Goal: Complete application form: Complete application form

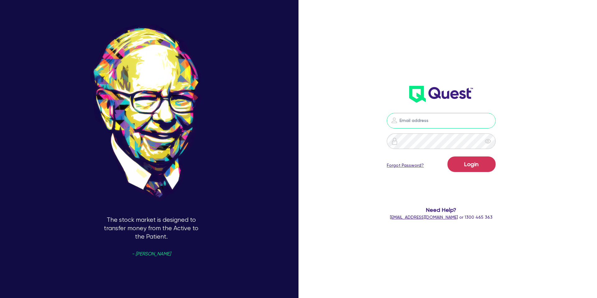
click at [459, 119] on input "email" at bounding box center [441, 121] width 109 height 16
type input "[PERSON_NAME][EMAIL_ADDRESS][DOMAIN_NAME]"
click at [481, 172] on button "Login" at bounding box center [472, 164] width 48 height 16
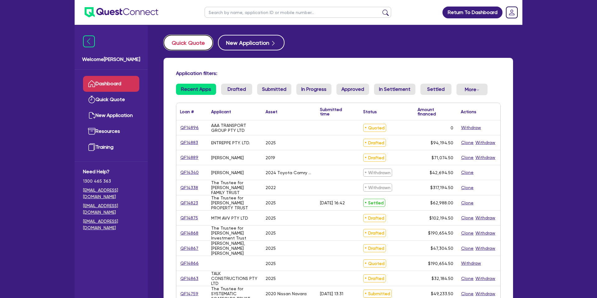
click at [185, 43] on button "Quick Quote" at bounding box center [188, 43] width 49 height 16
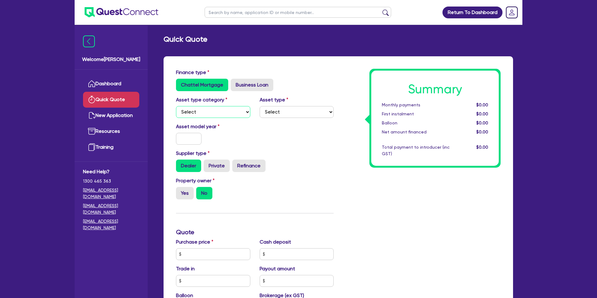
click at [214, 115] on select "Select Cars and light trucks Primary assets Secondary assets Tertiary assets" at bounding box center [213, 112] width 74 height 12
select select "CARS_AND_LIGHT_TRUCKS"
click at [299, 115] on select "Select Passenger vehicles Vans and utes Light trucks up to 4.5 tonne" at bounding box center [297, 112] width 74 height 12
select select "PASSENGER_VEHICLES"
drag, startPoint x: 183, startPoint y: 141, endPoint x: 186, endPoint y: 140, distance: 3.1
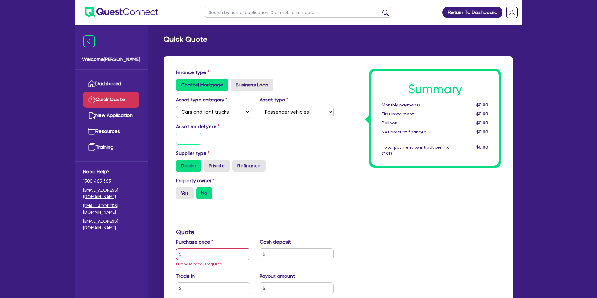
click at [183, 140] on input "text" at bounding box center [189, 139] width 26 height 12
type input "2025"
click at [352, 146] on div "Summary Monthly payments $0.00 First instalment $0.00 Balloon $0.00 Net amount …" at bounding box center [421, 258] width 167 height 378
click at [184, 191] on label "Yes" at bounding box center [185, 193] width 18 height 12
click at [180, 191] on input "Yes" at bounding box center [178, 189] width 4 height 4
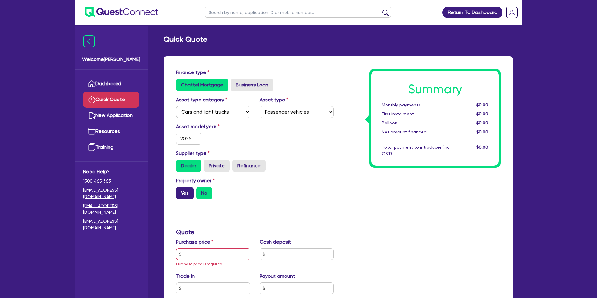
radio input "true"
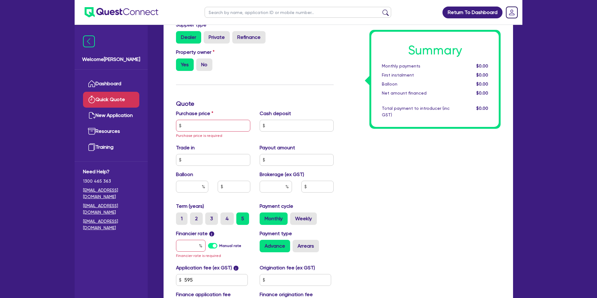
scroll to position [129, 0]
click at [201, 128] on input "text" at bounding box center [213, 125] width 74 height 12
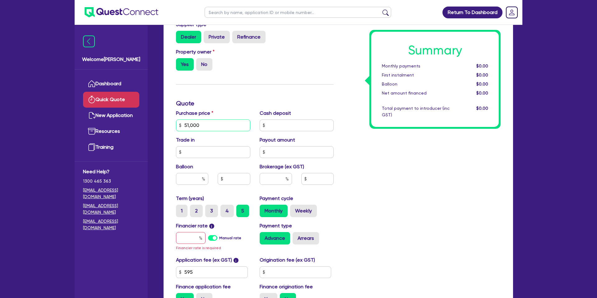
type input "51,000"
click at [303, 125] on input "text" at bounding box center [297, 125] width 74 height 12
type input "7,000"
click at [464, 167] on div "Summary Monthly payments $0.00 First instalment $0.00 Balloon $0.00 Net amount …" at bounding box center [421, 125] width 167 height 370
click at [205, 152] on input "text" at bounding box center [213, 152] width 74 height 12
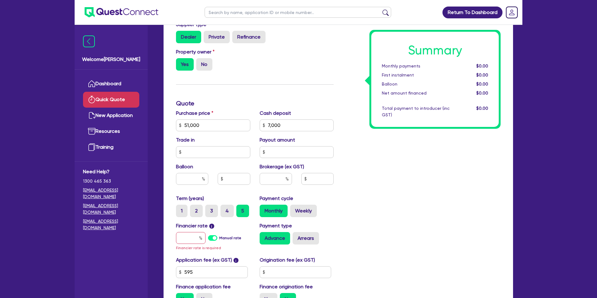
drag, startPoint x: 431, startPoint y: 237, endPoint x: 437, endPoint y: 234, distance: 6.8
click at [435, 234] on div "Summary Monthly payments $0.00 First instalment $0.00 Balloon $0.00 Net amount …" at bounding box center [421, 125] width 167 height 370
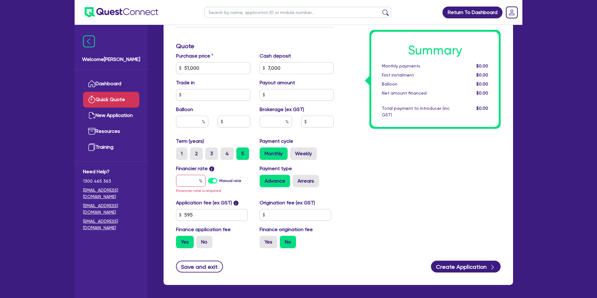
scroll to position [198, 0]
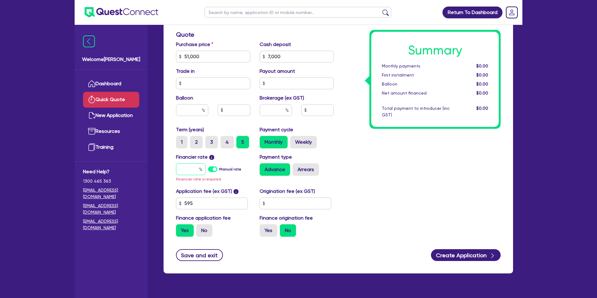
click at [193, 164] on input "text" at bounding box center [191, 169] width 30 height 12
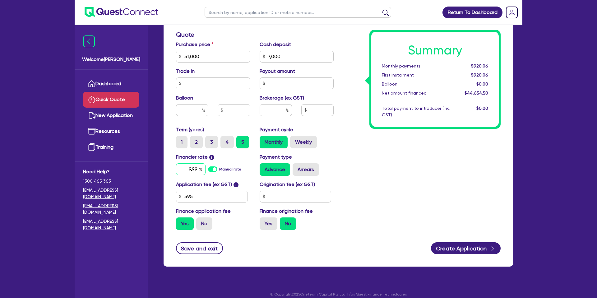
type input "9.99"
click at [282, 196] on input "text" at bounding box center [296, 197] width 72 height 12
type input "1,400"
drag, startPoint x: 458, startPoint y: 223, endPoint x: 461, endPoint y: 225, distance: 4.1
click at [460, 223] on div "Summary Monthly payments $940.73 First instalment $940.73 Balloon $0.00 Net amo…" at bounding box center [421, 53] width 167 height 364
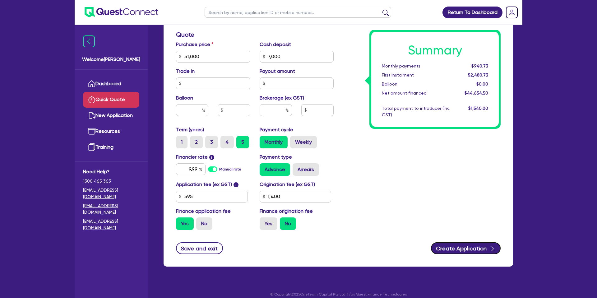
drag, startPoint x: 476, startPoint y: 248, endPoint x: 534, endPoint y: 240, distance: 58.9
click at [479, 248] on button "Create Application" at bounding box center [466, 248] width 70 height 12
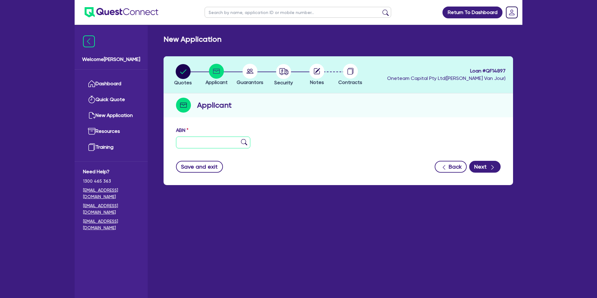
click at [199, 142] on input "text" at bounding box center [213, 143] width 74 height 12
type input "67 975 280 281"
drag, startPoint x: 361, startPoint y: 154, endPoint x: 364, endPoint y: 155, distance: 3.2
click at [360, 154] on form "ABN 67 975 280 281 Entity name Trading name Type of entity Select Sole Trader C…" at bounding box center [338, 150] width 325 height 46
type input "[PERSON_NAME][GEOGRAPHIC_DATA]"
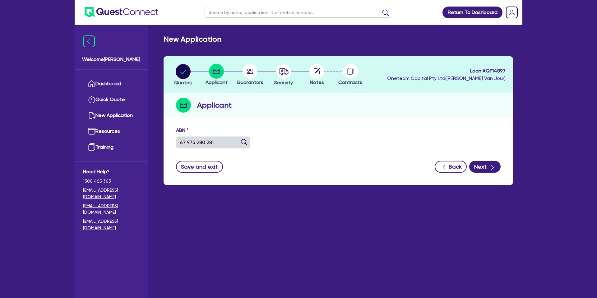
select select "SOLE_TRADER"
type input "[DATE]"
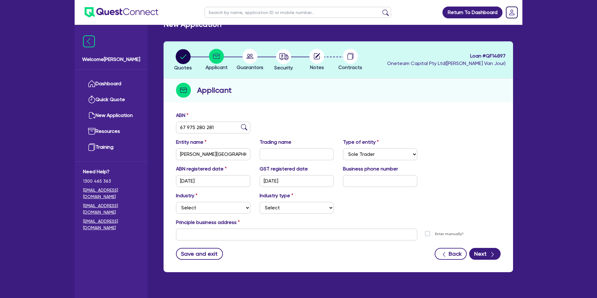
scroll to position [27, 0]
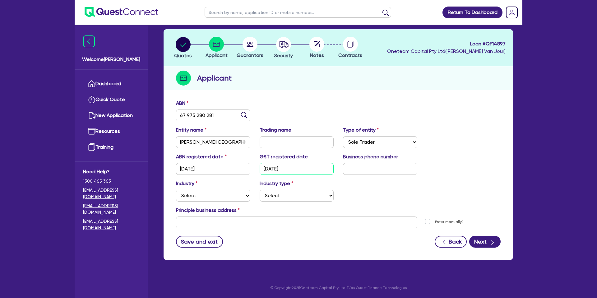
drag, startPoint x: 266, startPoint y: 170, endPoint x: 307, endPoint y: 169, distance: 41.1
click at [307, 169] on input "[DATE]" at bounding box center [297, 169] width 74 height 12
drag, startPoint x: 387, startPoint y: 185, endPoint x: 335, endPoint y: 185, distance: 52.3
click at [387, 185] on div "Industry Select Accomodation & Food Services Administrative & Support Services …" at bounding box center [338, 193] width 334 height 27
click at [185, 199] on select "Select Accomodation & Food Services Administrative & Support Services Agricultu…" at bounding box center [213, 196] width 74 height 12
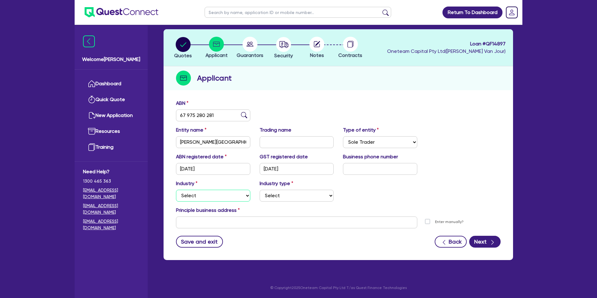
select select "FINANCIAL_INSURANCE"
click at [283, 201] on select "Select Investment Advisers Strockbrokers Financial Planners Wealth Management F…" at bounding box center [297, 196] width 74 height 12
select select "WEALTH_MANAGEMENT_FIRMS"
click at [210, 225] on input "text" at bounding box center [296, 222] width 241 height 12
paste input "[STREET_ADDRESS]"
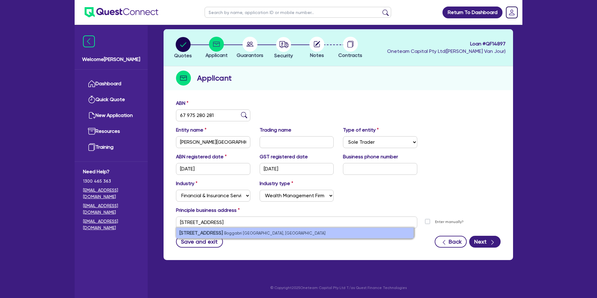
drag, startPoint x: 236, startPoint y: 234, endPoint x: 269, endPoint y: 236, distance: 33.6
click at [236, 234] on small "Boggabri [GEOGRAPHIC_DATA], [GEOGRAPHIC_DATA]" at bounding box center [274, 233] width 101 height 5
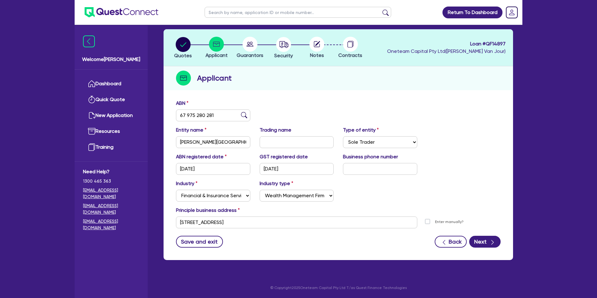
type input "[STREET_ADDRESS]"
click at [487, 243] on button "Next" at bounding box center [484, 242] width 31 height 12
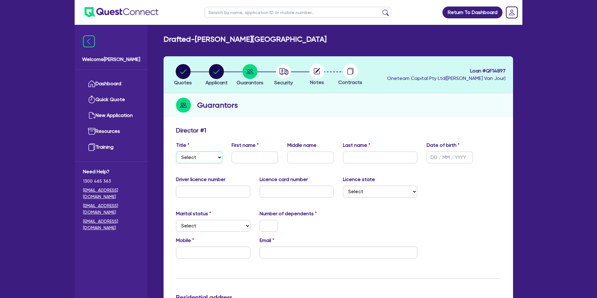
click at [194, 154] on select "Select Mr Mrs Ms Miss Dr" at bounding box center [199, 157] width 46 height 12
click at [201, 160] on select "Select Mr Mrs Ms Miss Dr" at bounding box center [199, 157] width 46 height 12
select select "MRS"
click at [259, 160] on input "text" at bounding box center [255, 157] width 46 height 12
type input "[PERSON_NAME]"
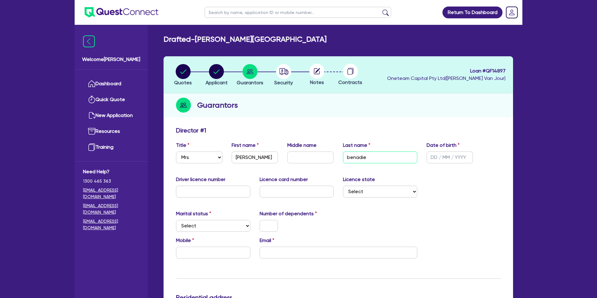
click at [350, 156] on input "benadie" at bounding box center [380, 157] width 74 height 12
type input "Benadie"
click at [430, 158] on input "text" at bounding box center [450, 157] width 46 height 12
type input "[DATE]"
drag, startPoint x: 503, startPoint y: 182, endPoint x: 465, endPoint y: 179, distance: 38.7
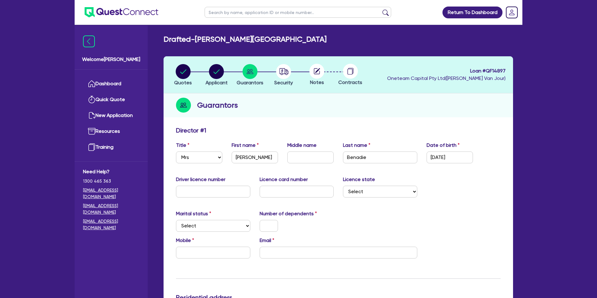
click at [499, 181] on div "Driver licence number Licence card number Licence state Select [GEOGRAPHIC_DATA…" at bounding box center [338, 189] width 334 height 27
click at [233, 188] on input "text" at bounding box center [213, 192] width 74 height 12
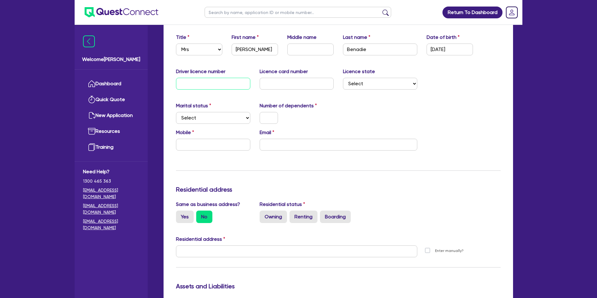
scroll to position [108, 0]
type input "24320184"
click at [324, 98] on div "Update residential status for Director #1 Boarding is only acceptable when the …" at bounding box center [338, 248] width 325 height 460
click at [267, 86] on input "text" at bounding box center [297, 83] width 74 height 12
click at [270, 82] on input "204380147" at bounding box center [297, 83] width 74 height 12
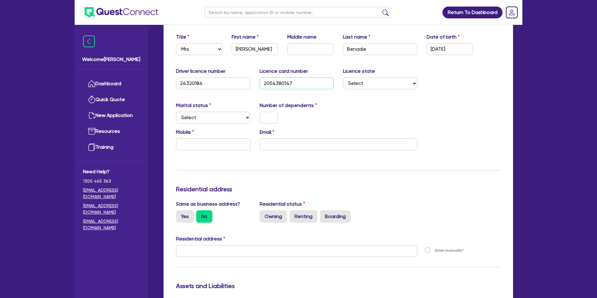
type input "2054380147"
drag, startPoint x: 352, startPoint y: 96, endPoint x: 358, endPoint y: 92, distance: 6.7
click at [353, 95] on div "Update residential status for Director #1 Boarding is only acceptable when the …" at bounding box center [338, 248] width 325 height 460
click at [361, 86] on select "Select [GEOGRAPHIC_DATA] [GEOGRAPHIC_DATA] [GEOGRAPHIC_DATA] [GEOGRAPHIC_DATA] …" at bounding box center [380, 83] width 74 height 12
select select "[GEOGRAPHIC_DATA]"
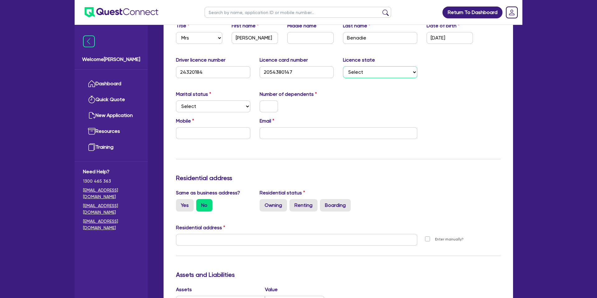
scroll to position [124, 0]
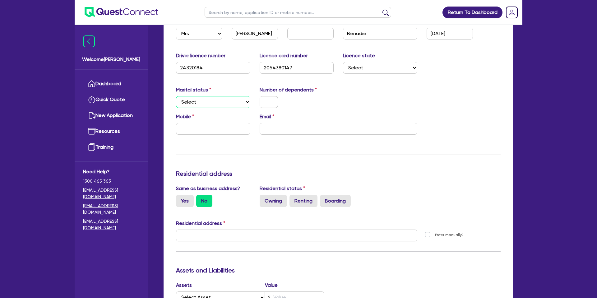
click at [192, 102] on select "Select Single Married De Facto / Partner" at bounding box center [213, 102] width 74 height 12
select select "MARRIED"
click at [268, 99] on input "text" at bounding box center [269, 102] width 18 height 12
click at [188, 133] on input "text" at bounding box center [213, 129] width 74 height 12
type input "0"
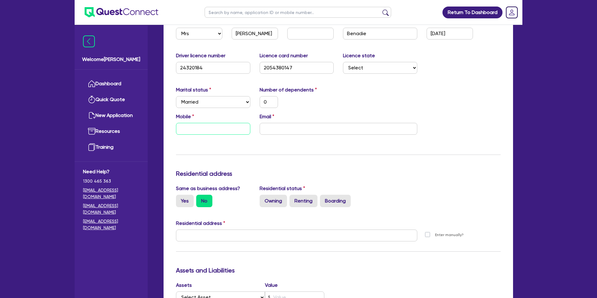
type input "0"
type input "04"
type input "0"
type input "044"
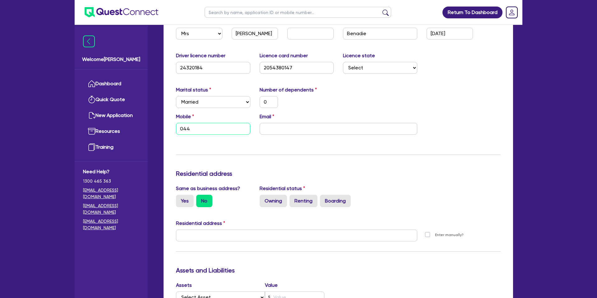
type input "0"
type input "0447"
type input "0"
type input "0447 7"
type input "0"
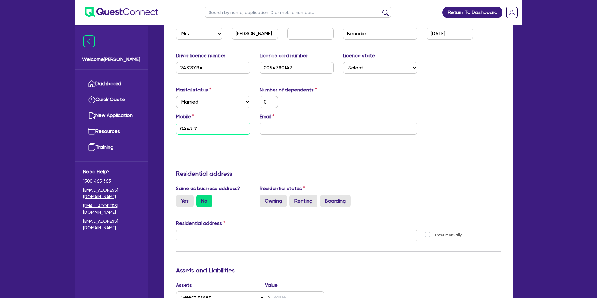
type input "0447 79"
type input "0"
type input "0447 790"
type input "0"
type input "0447 790 8"
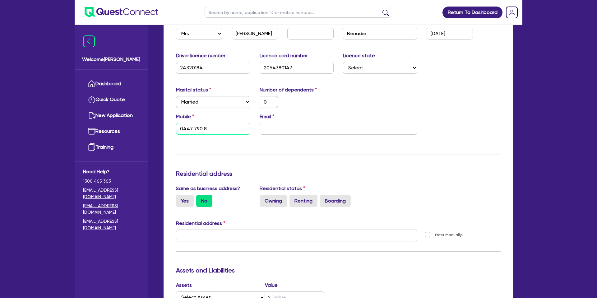
type input "0"
type input "0447 790 80"
type input "0"
type input "0447 790 804"
click at [281, 129] on input "email" at bounding box center [339, 129] width 158 height 12
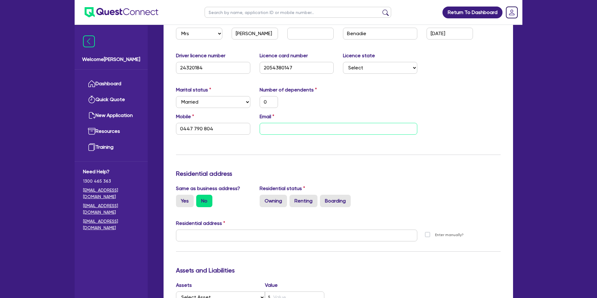
paste input "[EMAIL_ADDRESS][DOMAIN_NAME]"
type input "0"
type input "0447 790 804"
click at [415, 129] on input "[EMAIL_ADDRESS][DOMAIN_NAME]" at bounding box center [339, 129] width 158 height 12
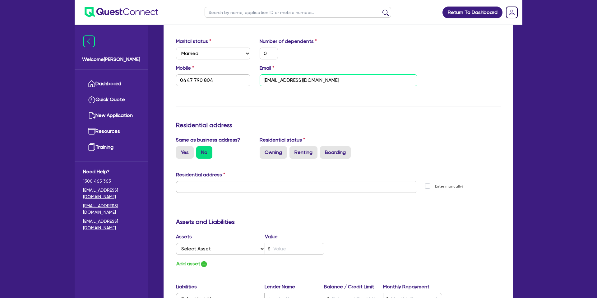
scroll to position [173, 0]
type input "[EMAIL_ADDRESS][DOMAIN_NAME]"
click at [175, 153] on div "Same as business address? Yes No" at bounding box center [213, 147] width 84 height 22
click at [180, 149] on div "Yes" at bounding box center [185, 152] width 18 height 12
click at [181, 152] on label "Yes" at bounding box center [185, 152] width 18 height 12
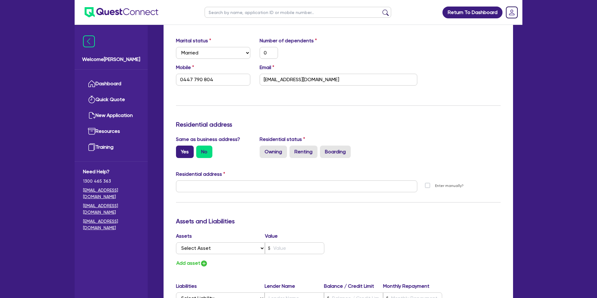
click at [180, 150] on input "Yes" at bounding box center [178, 148] width 4 height 4
radio input "true"
type input "0"
type input "0447 790 804"
type input "[STREET_ADDRESS]"
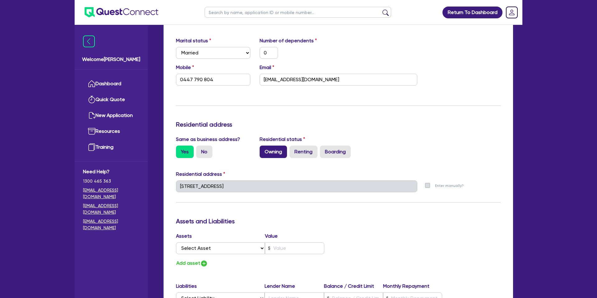
click at [277, 150] on label "Owning" at bounding box center [273, 152] width 27 height 12
click at [264, 150] on input "Owning" at bounding box center [262, 148] width 4 height 4
radio input "true"
type input "0"
type input "0447 790 804"
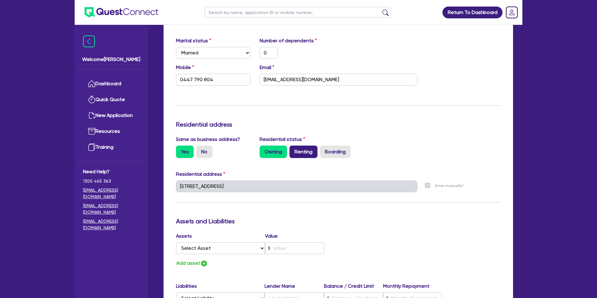
click at [306, 152] on label "Renting" at bounding box center [304, 152] width 28 height 12
click at [294, 150] on input "Renting" at bounding box center [292, 148] width 4 height 4
radio input "true"
type input "0"
type input "0447 790 804"
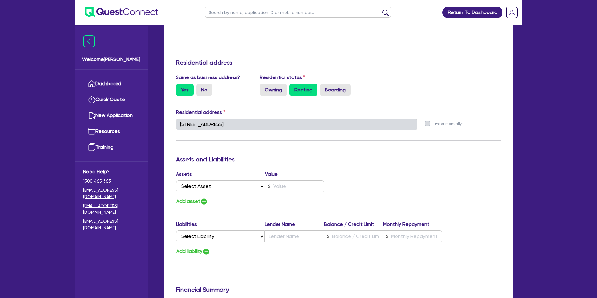
scroll to position [235, 0]
click at [221, 187] on select "Select Asset Cash Property Investment property Vehicle Truck Trailer Equipment …" at bounding box center [220, 186] width 89 height 12
select select "CASH"
type input "0"
type input "0447 790 804"
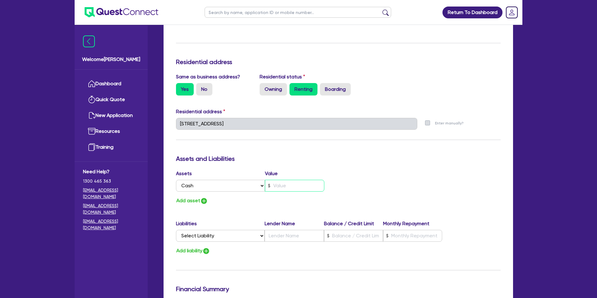
click at [281, 184] on input "text" at bounding box center [294, 186] width 59 height 12
type input "0"
type input "0447 790 804"
type input "3"
type input "0"
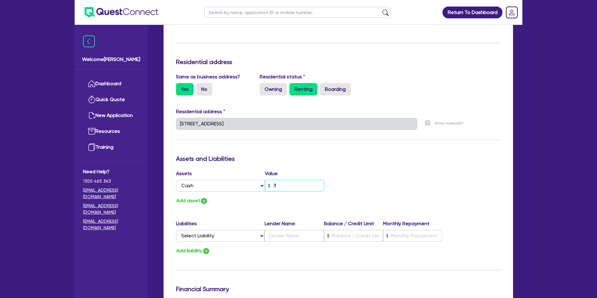
type input "0447 790 804"
type input "30"
type input "0"
type input "0447 790 804"
type input "300"
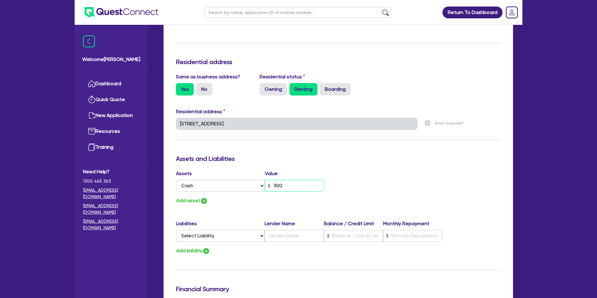
type input "0"
type input "0447 790 804"
type input "3,000"
type input "0"
type input "0447 790 804"
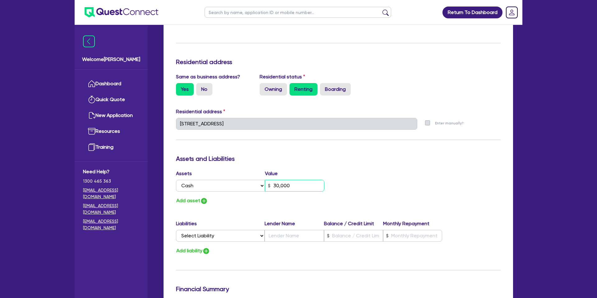
type input "30,000"
click at [399, 182] on div "Assets Value Select Asset Cash Property Investment property Vehicle Truck Trail…" at bounding box center [338, 187] width 334 height 35
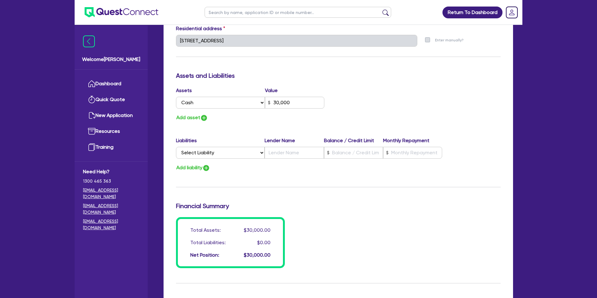
scroll to position [319, 0]
click at [198, 121] on div "Update residential status for Director #1 Boarding is only acceptable when the …" at bounding box center [338, 37] width 325 height 460
click at [198, 118] on button "Add asset" at bounding box center [192, 117] width 32 height 8
type input "0"
type input "0447 790 804"
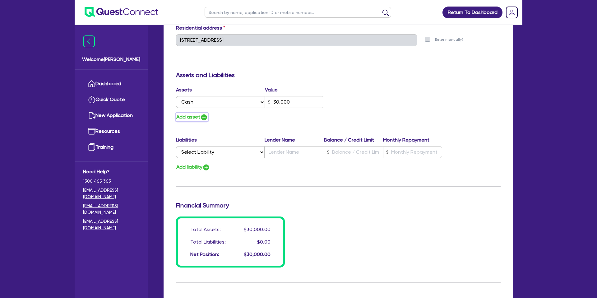
type input "30,000"
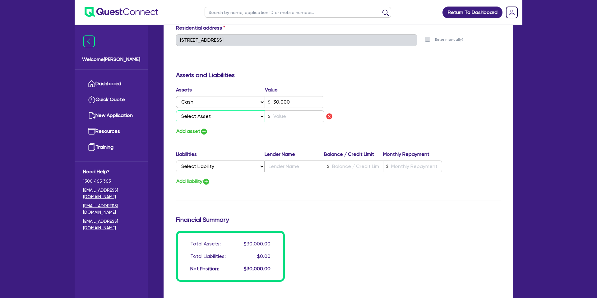
click at [205, 119] on select "Select Asset Cash Property Investment property Vehicle Truck Trailer Equipment …" at bounding box center [220, 116] width 89 height 12
select select "VEHICLE"
type input "0"
type input "0447 790 804"
type input "30,000"
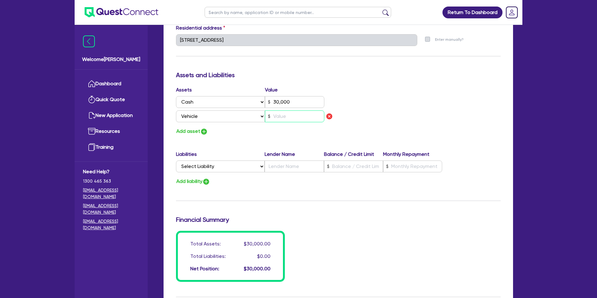
click at [285, 116] on input "text" at bounding box center [294, 116] width 59 height 12
type input "0"
type input "0447 790 804"
type input "30,000"
type input "5"
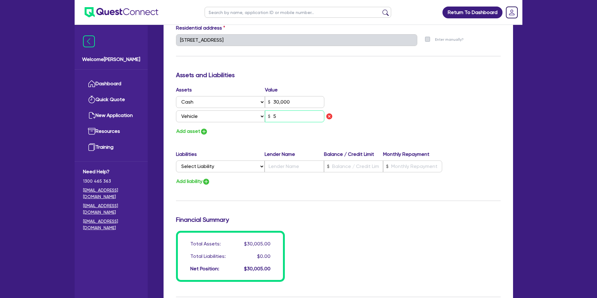
type input "0"
type input "0447 790 804"
type input "30,000"
type input "50"
type input "0"
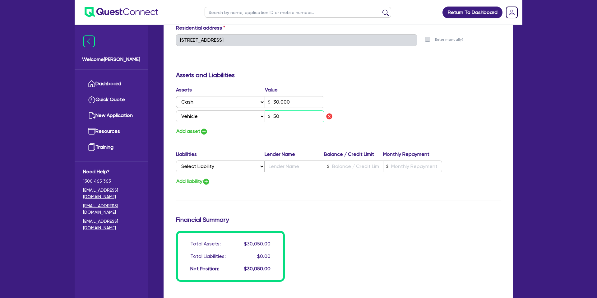
type input "0447 790 804"
type input "30,000"
type input "500"
type input "0"
type input "0447 790 804"
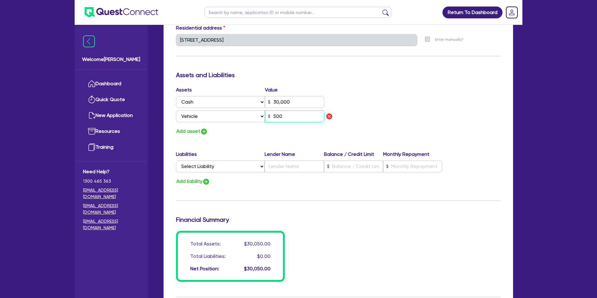
type input "30,000"
type input "5,000"
type input "0"
type input "0447 790 804"
type input "30,000"
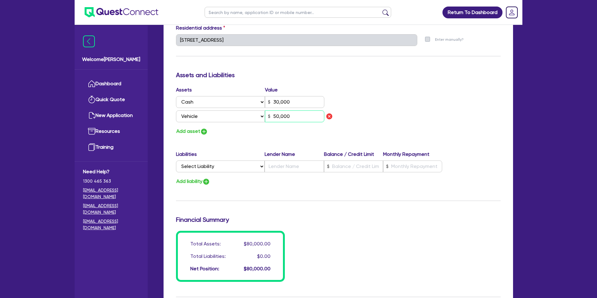
type input "50,000"
drag, startPoint x: 271, startPoint y: 142, endPoint x: 247, endPoint y: 139, distance: 24.7
click at [271, 141] on div "Update residential status for Director #1 Boarding is only acceptable when the …" at bounding box center [338, 44] width 325 height 474
click at [212, 163] on select "Select Liability Credit card Mortgage Investment property loan Vehicle loan Tru…" at bounding box center [220, 166] width 89 height 12
select select "VEHICLE_LOAN"
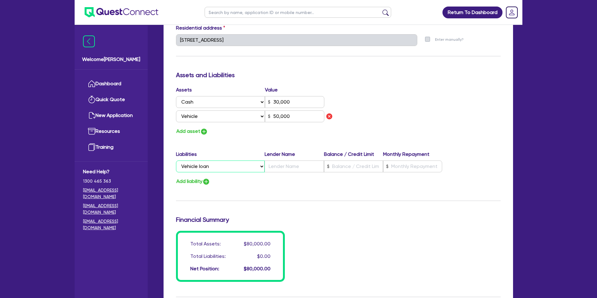
type input "0"
type input "0447 790 804"
type input "30,000"
type input "50,000"
click at [286, 164] on input "text" at bounding box center [294, 166] width 59 height 12
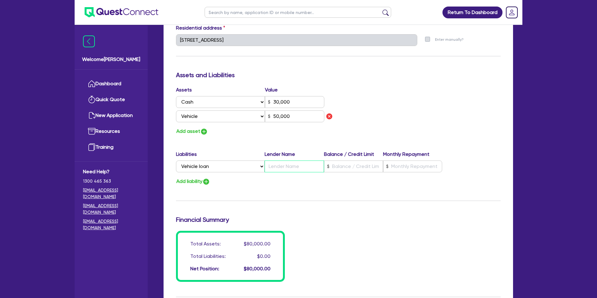
type input "0"
type input "0447 790 804"
type input "30,000"
type input "A"
type input "50,000"
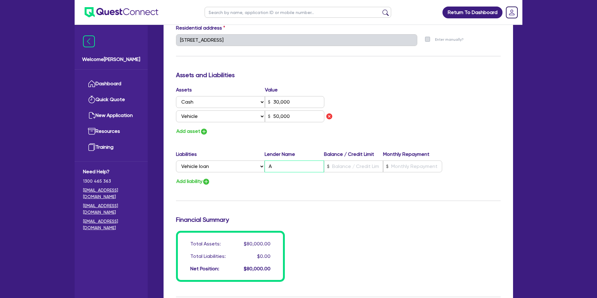
type input "0"
type input "0447 790 804"
type input "30,000"
type input "An"
type input "50,000"
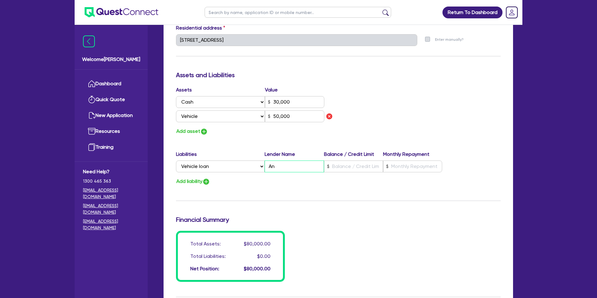
type input "0"
type input "0447 790 804"
type input "30,000"
type input "Ang"
type input "50,000"
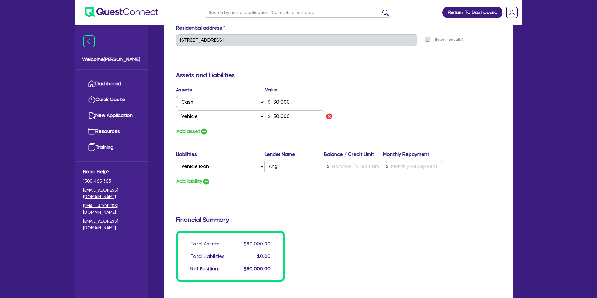
type input "0"
type input "0447 790 804"
type input "30,000"
type input "Angl"
type input "50,000"
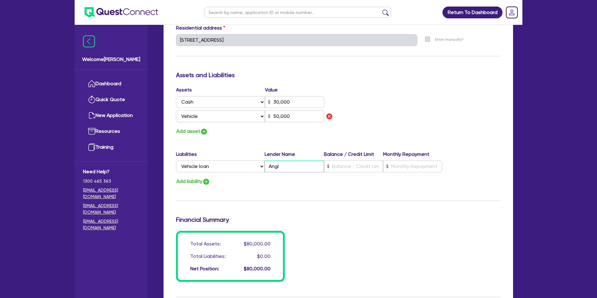
type input "0"
type input "0447 790 804"
type input "30,000"
type input "Anglw"
type input "50,000"
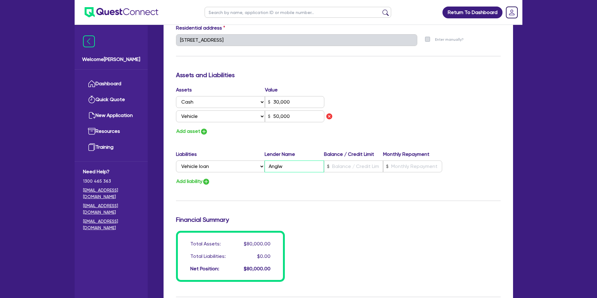
type input "0"
type input "0447 790 804"
type input "30,000"
type input "Angl"
type input "50,000"
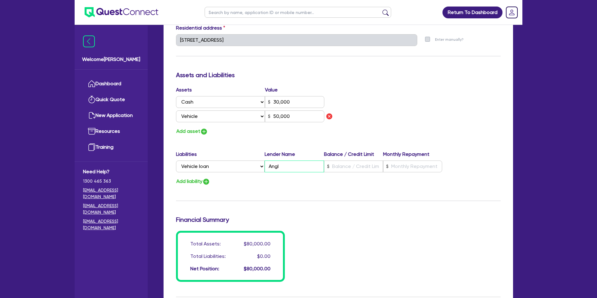
type input "0"
type input "0447 790 804"
type input "30,000"
type input "Angle"
type input "50,000"
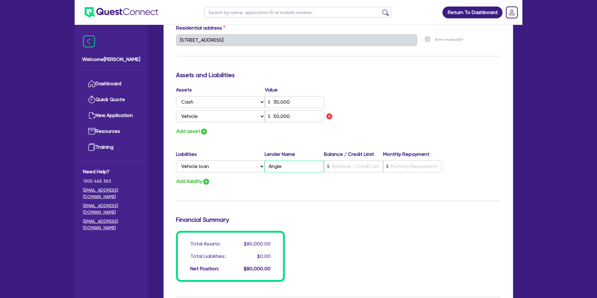
type input "0"
type input "0447 790 804"
type input "30,000"
type input "Angle"
type input "50,000"
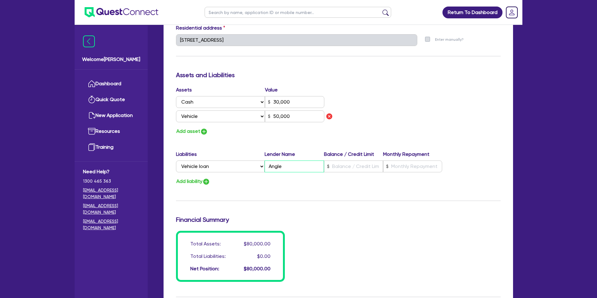
type input "0"
type input "0447 790 804"
type input "30,000"
type input "Angle F"
type input "50,000"
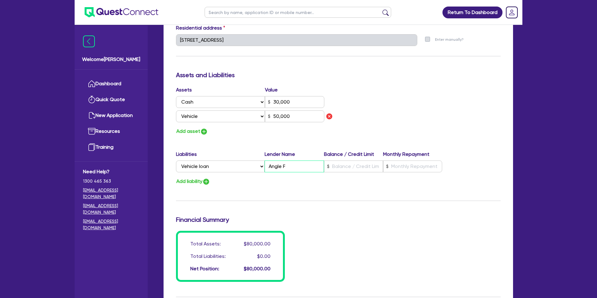
type input "0"
type input "0447 790 804"
type input "30,000"
type input "Angle Fi"
type input "50,000"
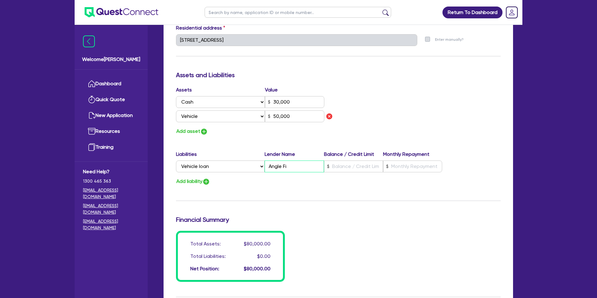
type input "0"
type input "0447 790 804"
type input "30,000"
type input "Angle Fin"
type input "50,000"
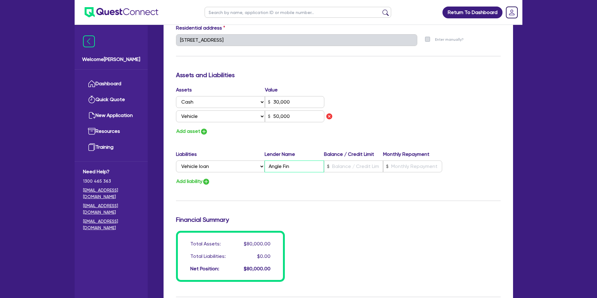
type input "0"
type input "0447 790 804"
type input "30,000"
type input "Angle Fina"
type input "50,000"
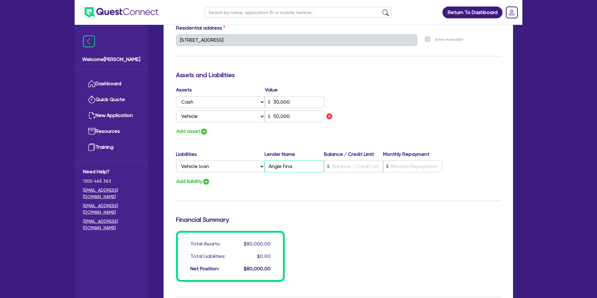
type input "0"
type input "0447 790 804"
type input "30,000"
type input "Angle [PERSON_NAME]"
type input "50,000"
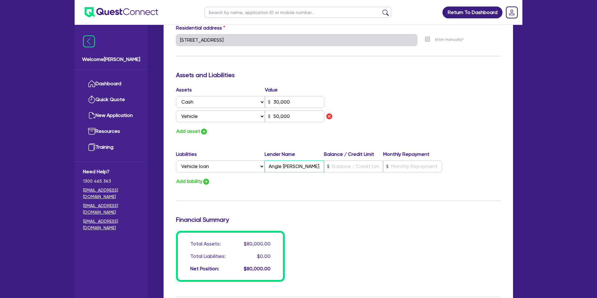
type input "0"
type input "0447 790 804"
type input "30,000"
type input "Angle Financ"
type input "50,000"
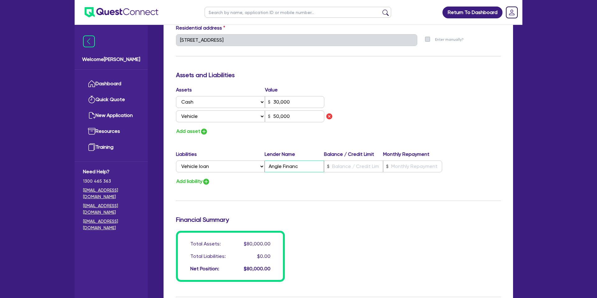
type input "0"
type input "0447 790 804"
type input "30,000"
type input "Angle Finance"
type input "50,000"
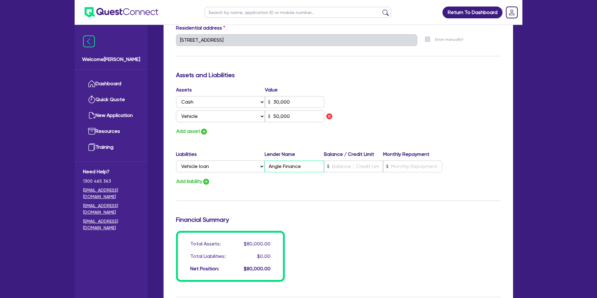
type input "0"
type input "0447 790 804"
type input "30,000"
type input "Angle Finance"
type input "50,000"
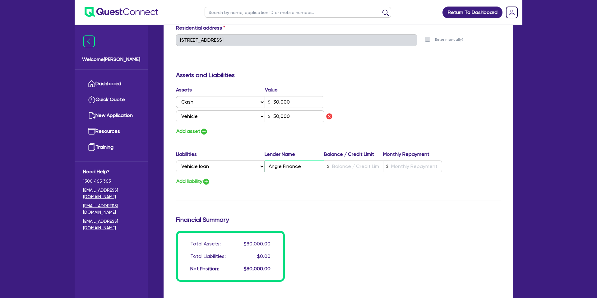
type input "Angle Finance"
type input "0"
type input "0447 790 804"
type input "30,000"
type input "7"
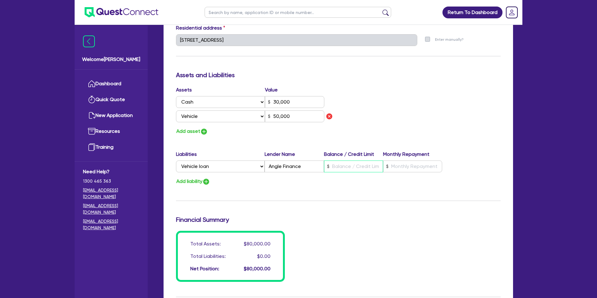
type input "50,000"
type input "0"
type input "0447 790 804"
type input "30,000"
type input "70"
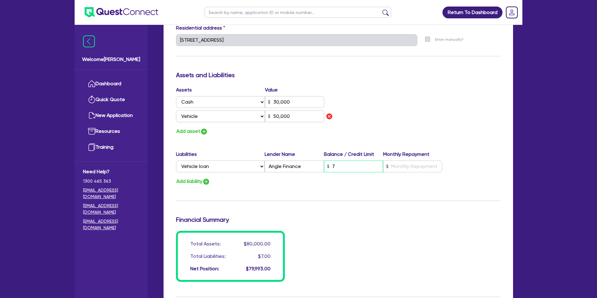
type input "50,000"
type input "0"
click at [412, 166] on input "text" at bounding box center [412, 166] width 59 height 12
click at [381, 191] on div "Update residential status for Director #1 Boarding is only acceptable when the …" at bounding box center [338, 44] width 325 height 474
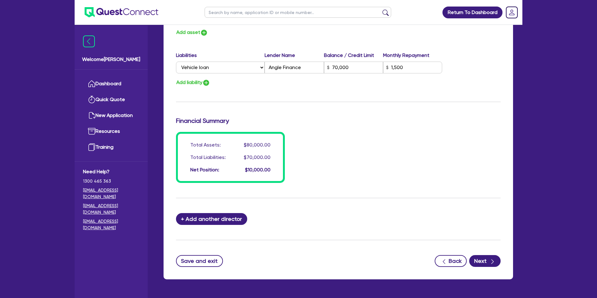
scroll to position [437, 0]
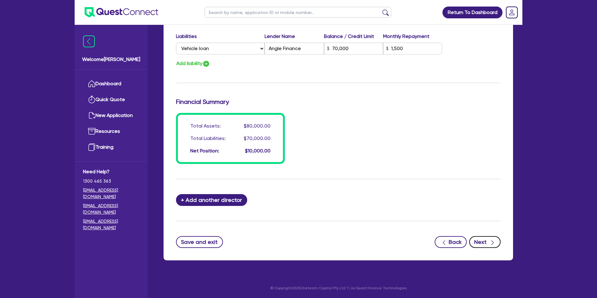
click at [486, 239] on button "Next" at bounding box center [484, 242] width 31 height 12
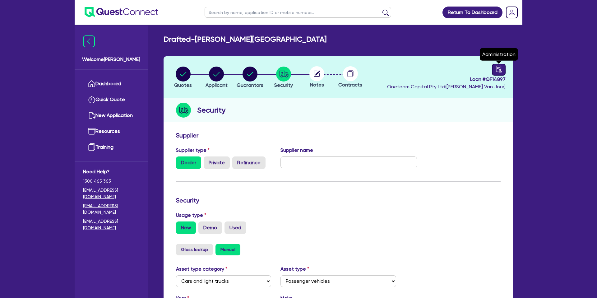
click at [501, 67] on icon "audit" at bounding box center [499, 69] width 6 height 7
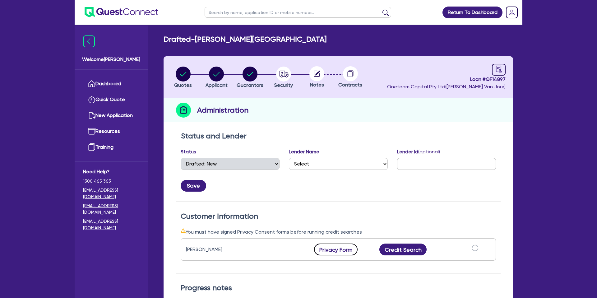
click at [338, 251] on button "Privacy Form" at bounding box center [336, 250] width 44 height 12
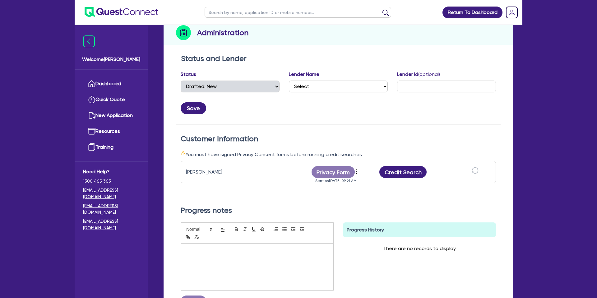
scroll to position [78, 0]
drag, startPoint x: 399, startPoint y: 172, endPoint x: 393, endPoint y: 175, distance: 6.1
click at [398, 172] on button "Credit Search" at bounding box center [402, 171] width 47 height 12
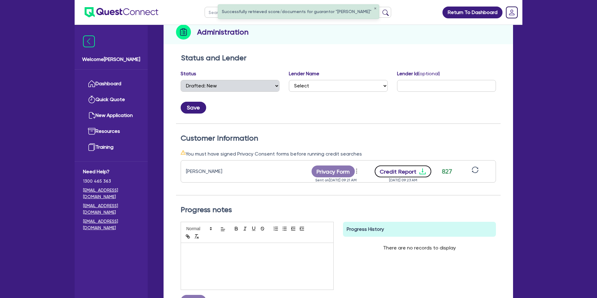
click at [420, 174] on icon "download" at bounding box center [423, 172] width 6 height 6
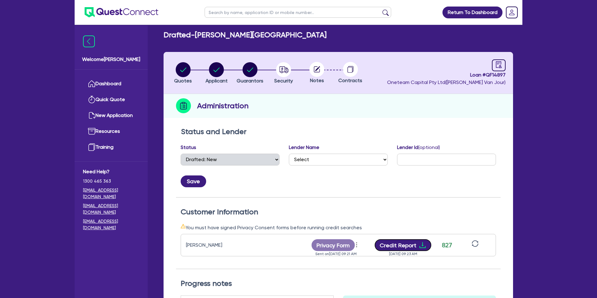
scroll to position [0, 0]
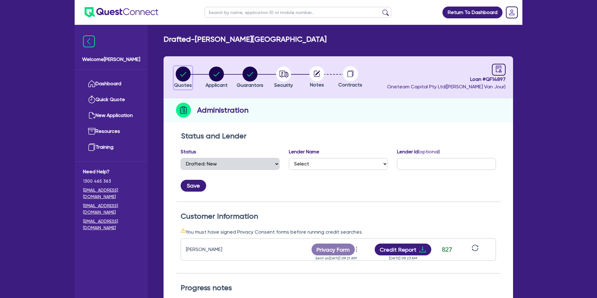
click at [179, 75] on circle "button" at bounding box center [183, 74] width 15 height 15
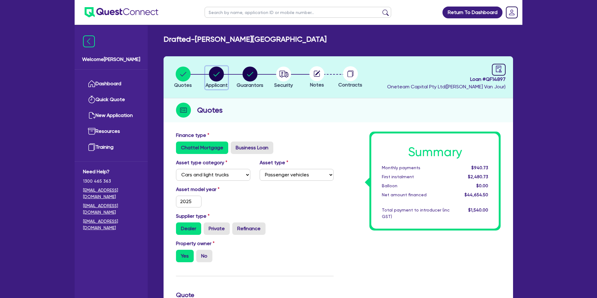
click at [216, 76] on circle "button" at bounding box center [216, 74] width 15 height 15
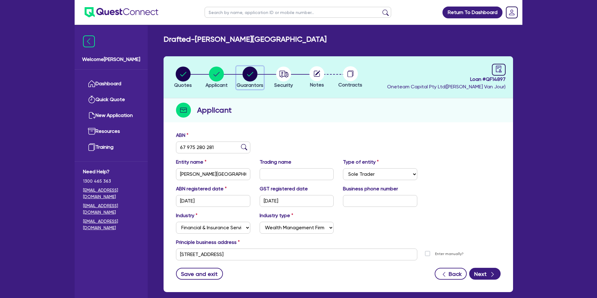
click at [251, 74] on icon "button" at bounding box center [250, 74] width 6 height 4
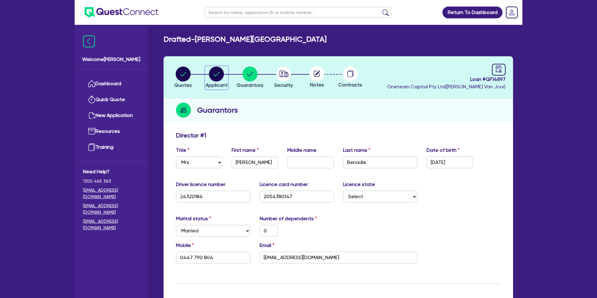
click at [219, 75] on circle "button" at bounding box center [216, 74] width 15 height 15
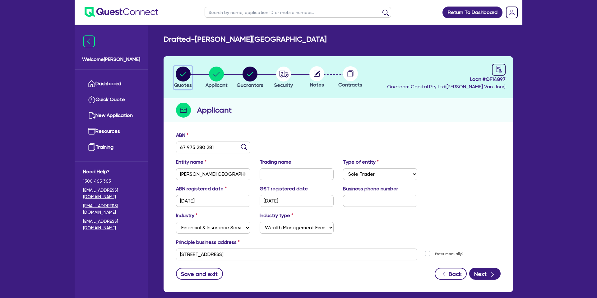
click at [186, 75] on circle "button" at bounding box center [183, 74] width 15 height 15
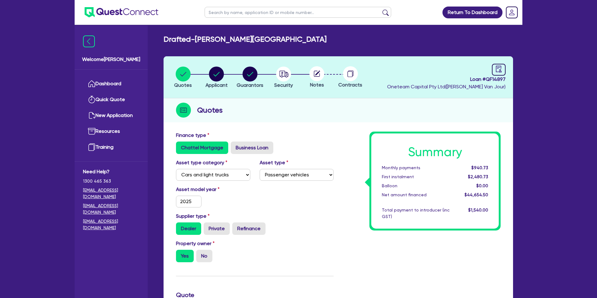
click at [203, 123] on div "Quotes Applicant [GEOGRAPHIC_DATA] Security Notes Contracts Loan # QF14897 Onet…" at bounding box center [339, 291] width 350 height 471
click at [218, 76] on circle "button" at bounding box center [216, 74] width 15 height 15
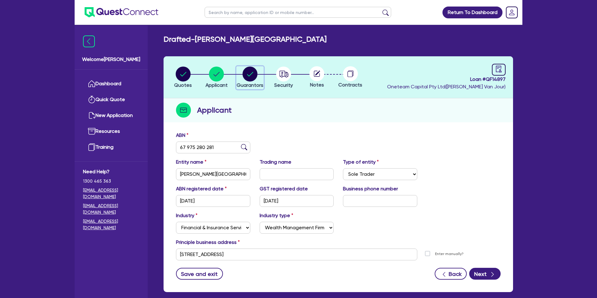
click at [252, 79] on circle "button" at bounding box center [250, 74] width 15 height 15
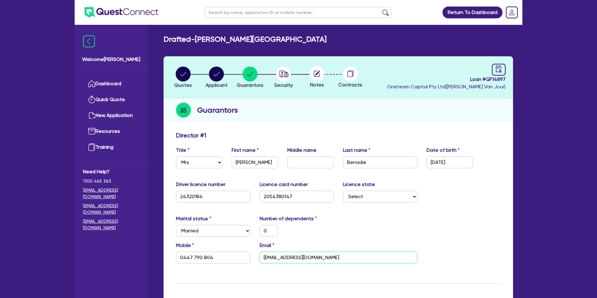
click at [275, 257] on input "[EMAIL_ADDRESS][DOMAIN_NAME]" at bounding box center [339, 258] width 158 height 12
click at [276, 257] on input "[EMAIL_ADDRESS][DOMAIN_NAME]" at bounding box center [339, 258] width 158 height 12
click at [302, 97] on header "Quotes Applicant [GEOGRAPHIC_DATA] Security Notes Contracts Loan # QF14897 Onet…" at bounding box center [339, 77] width 350 height 42
click at [126, 76] on ul "Dashboard Quick Quote New Application Ref Company Ref Salesperson Resources Tra…" at bounding box center [111, 116] width 73 height 92
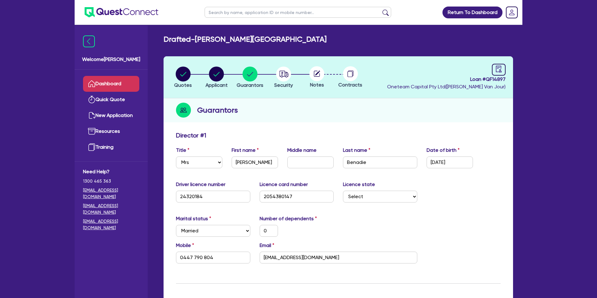
click at [123, 83] on link "Dashboard" at bounding box center [111, 84] width 56 height 16
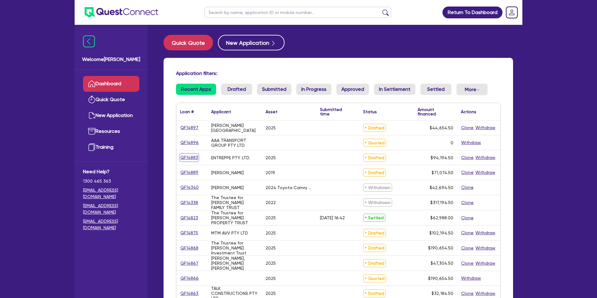
click at [191, 158] on link "QF14883" at bounding box center [189, 157] width 18 height 7
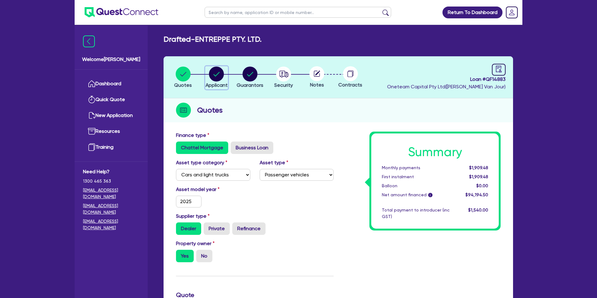
click at [219, 73] on icon "button" at bounding box center [217, 74] width 6 height 4
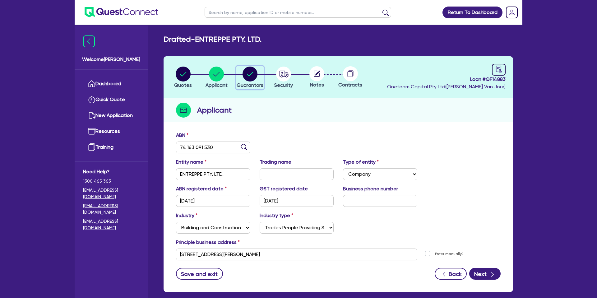
click at [259, 76] on div "button" at bounding box center [250, 74] width 27 height 15
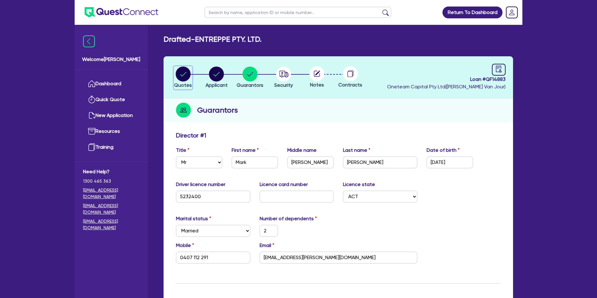
click at [183, 73] on circle "button" at bounding box center [183, 74] width 15 height 15
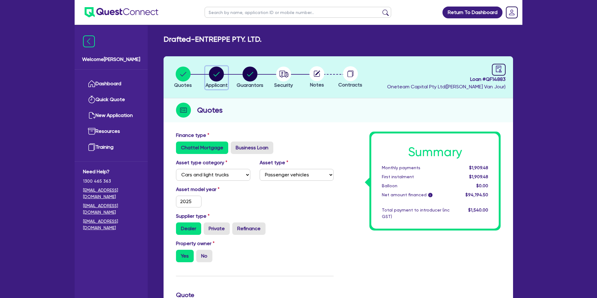
click at [219, 70] on circle "button" at bounding box center [216, 74] width 15 height 15
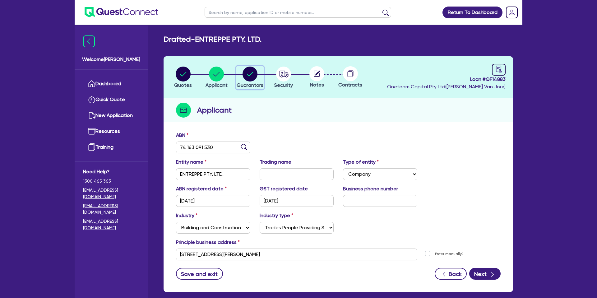
click at [253, 73] on circle "button" at bounding box center [250, 74] width 15 height 15
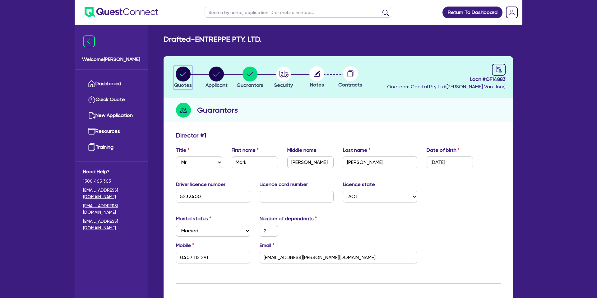
click at [188, 74] on circle "button" at bounding box center [183, 74] width 15 height 15
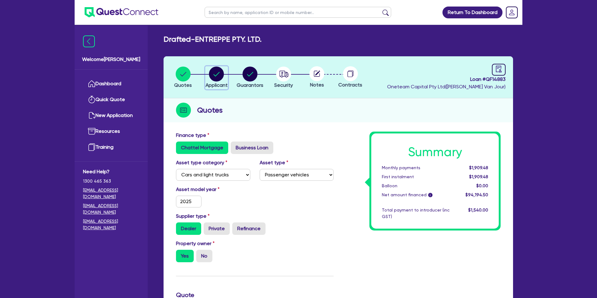
click at [214, 72] on circle "button" at bounding box center [216, 74] width 15 height 15
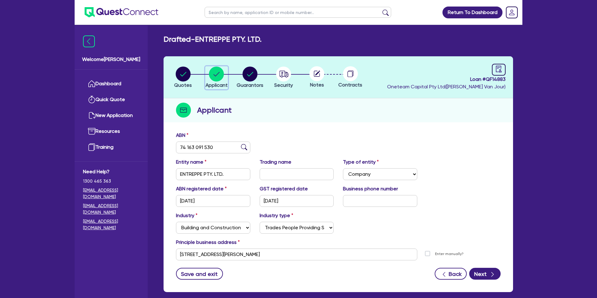
scroll to position [32, 0]
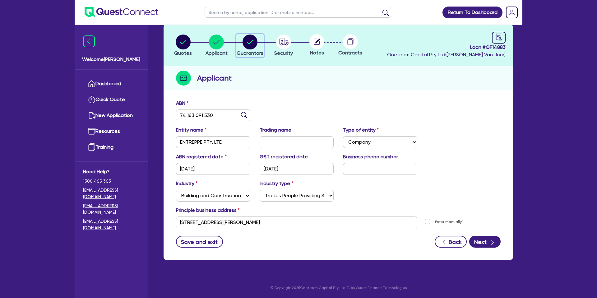
click at [251, 40] on circle "button" at bounding box center [250, 42] width 15 height 15
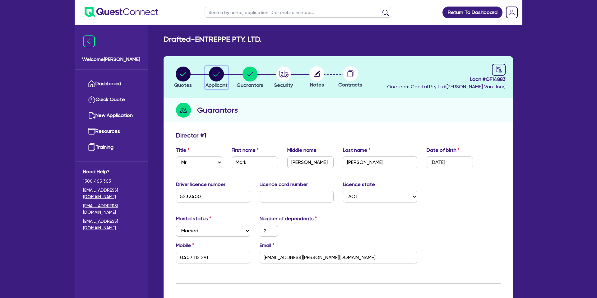
click at [221, 74] on circle "button" at bounding box center [216, 74] width 15 height 15
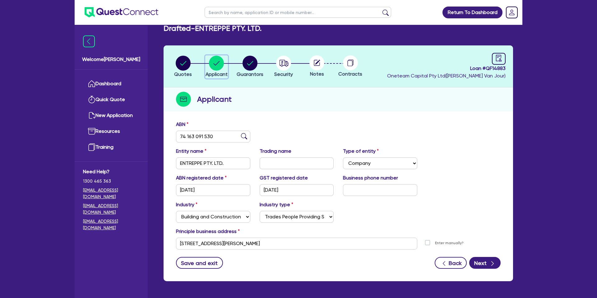
scroll to position [13, 0]
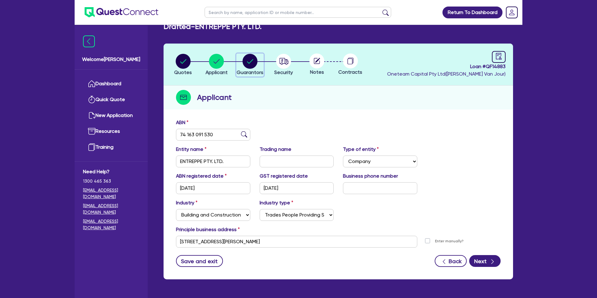
click at [250, 63] on circle "button" at bounding box center [250, 61] width 15 height 15
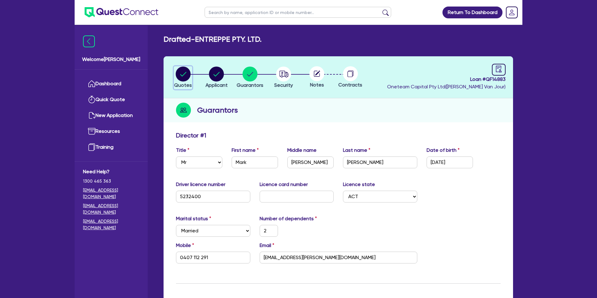
click at [186, 72] on icon "button" at bounding box center [183, 74] width 6 height 4
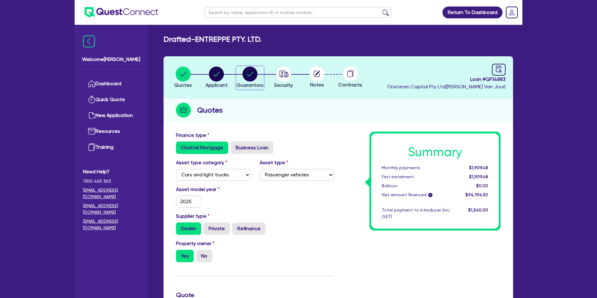
click at [253, 71] on circle "button" at bounding box center [250, 74] width 15 height 15
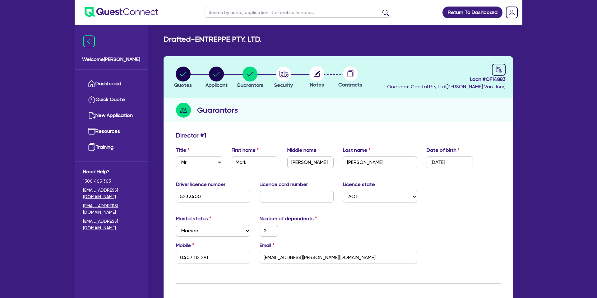
click at [106, 86] on link "Dashboard" at bounding box center [111, 84] width 56 height 16
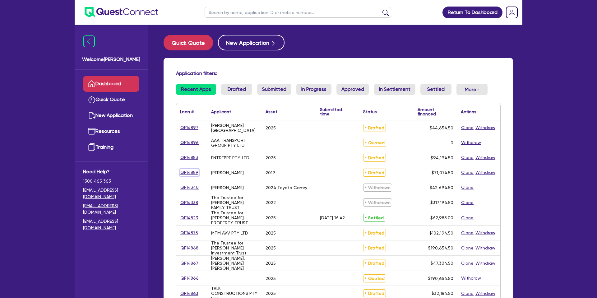
click at [192, 172] on link "QF14889" at bounding box center [189, 172] width 19 height 7
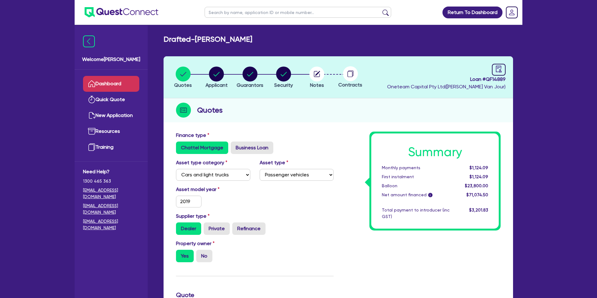
click at [106, 81] on link "Dashboard" at bounding box center [111, 84] width 56 height 16
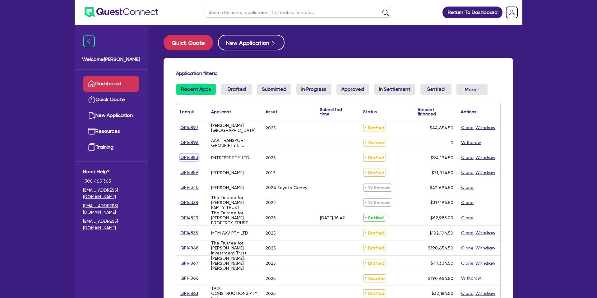
click at [194, 158] on link "QF14883" at bounding box center [189, 157] width 18 height 7
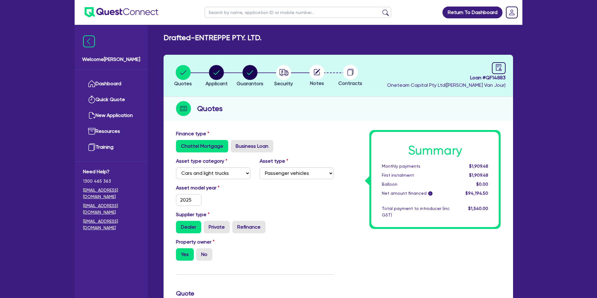
scroll to position [1, 0]
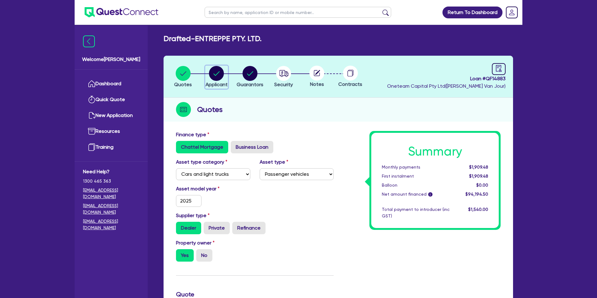
drag, startPoint x: 216, startPoint y: 73, endPoint x: 219, endPoint y: 70, distance: 3.3
click at [219, 70] on circle "button" at bounding box center [216, 73] width 15 height 15
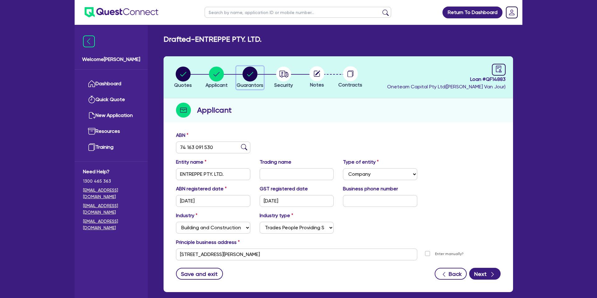
click at [249, 75] on circle "button" at bounding box center [250, 74] width 15 height 15
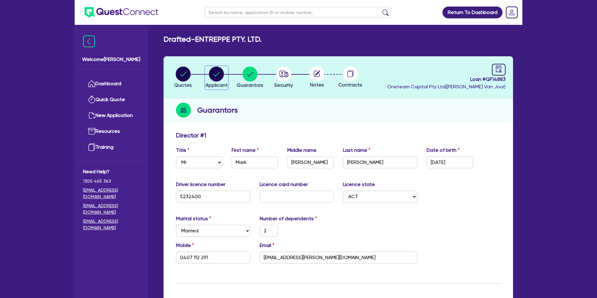
click at [220, 73] on circle "button" at bounding box center [216, 74] width 15 height 15
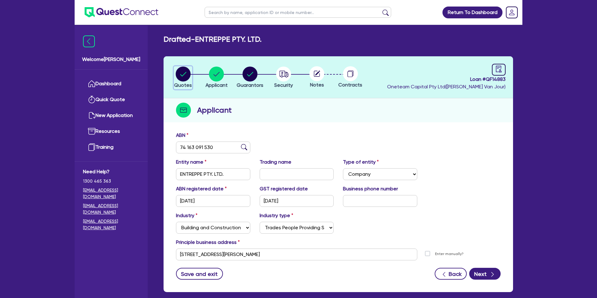
click at [184, 74] on icon "button" at bounding box center [183, 74] width 6 height 4
